Goal: Browse casually

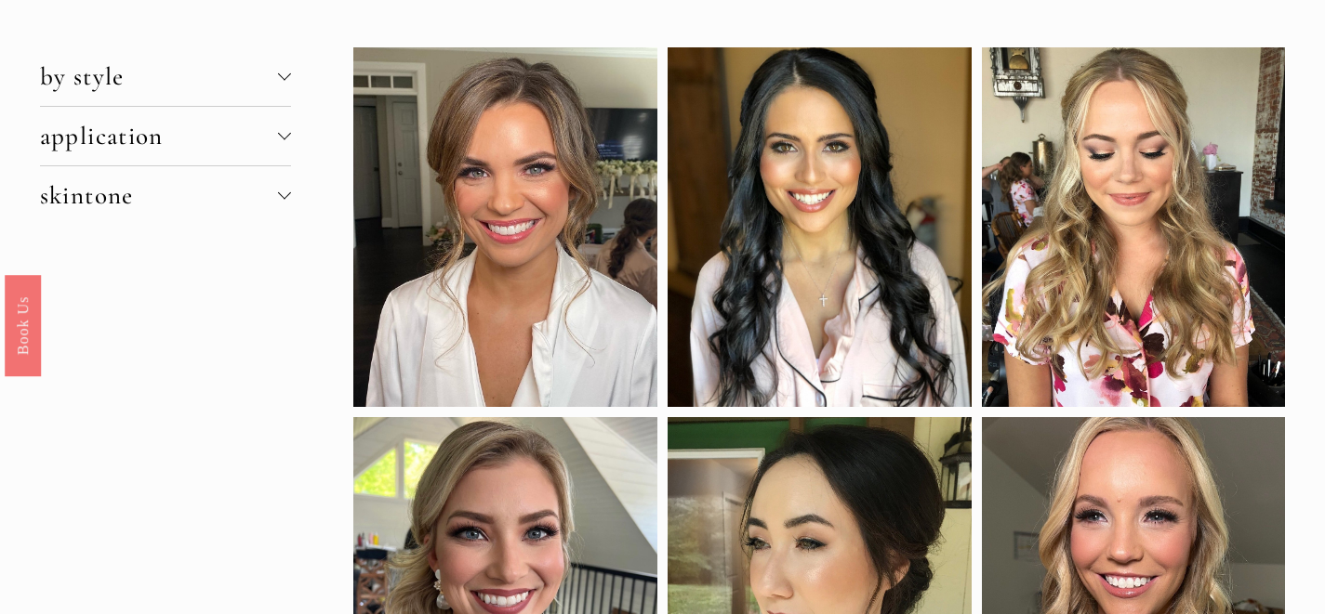
scroll to position [41, 0]
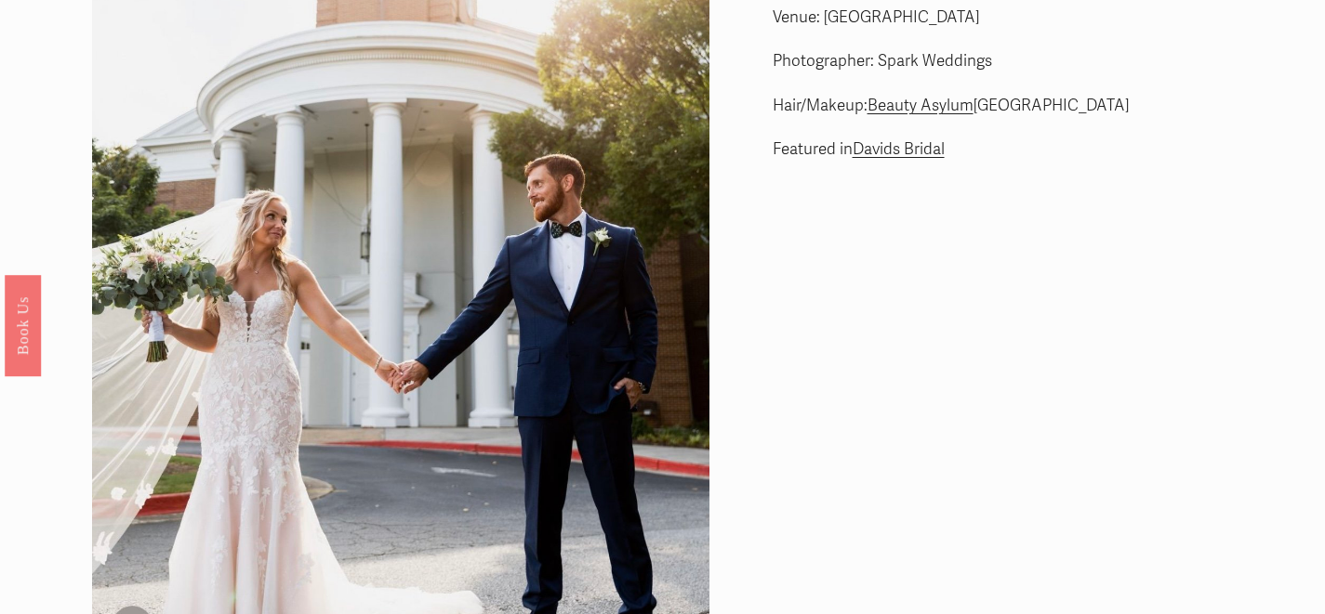
scroll to position [66, 0]
